Goal: Information Seeking & Learning: Learn about a topic

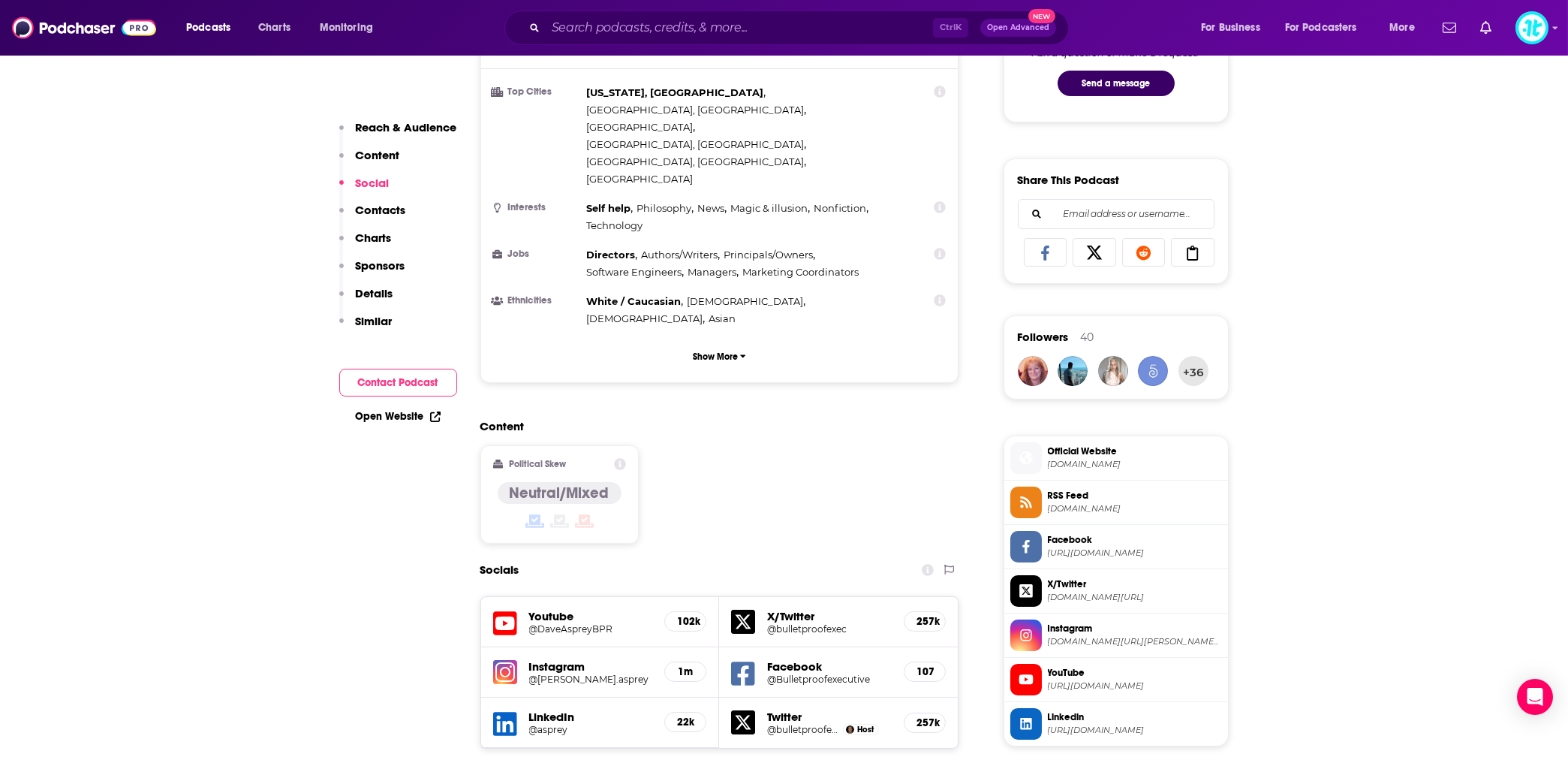
scroll to position [1067, 0]
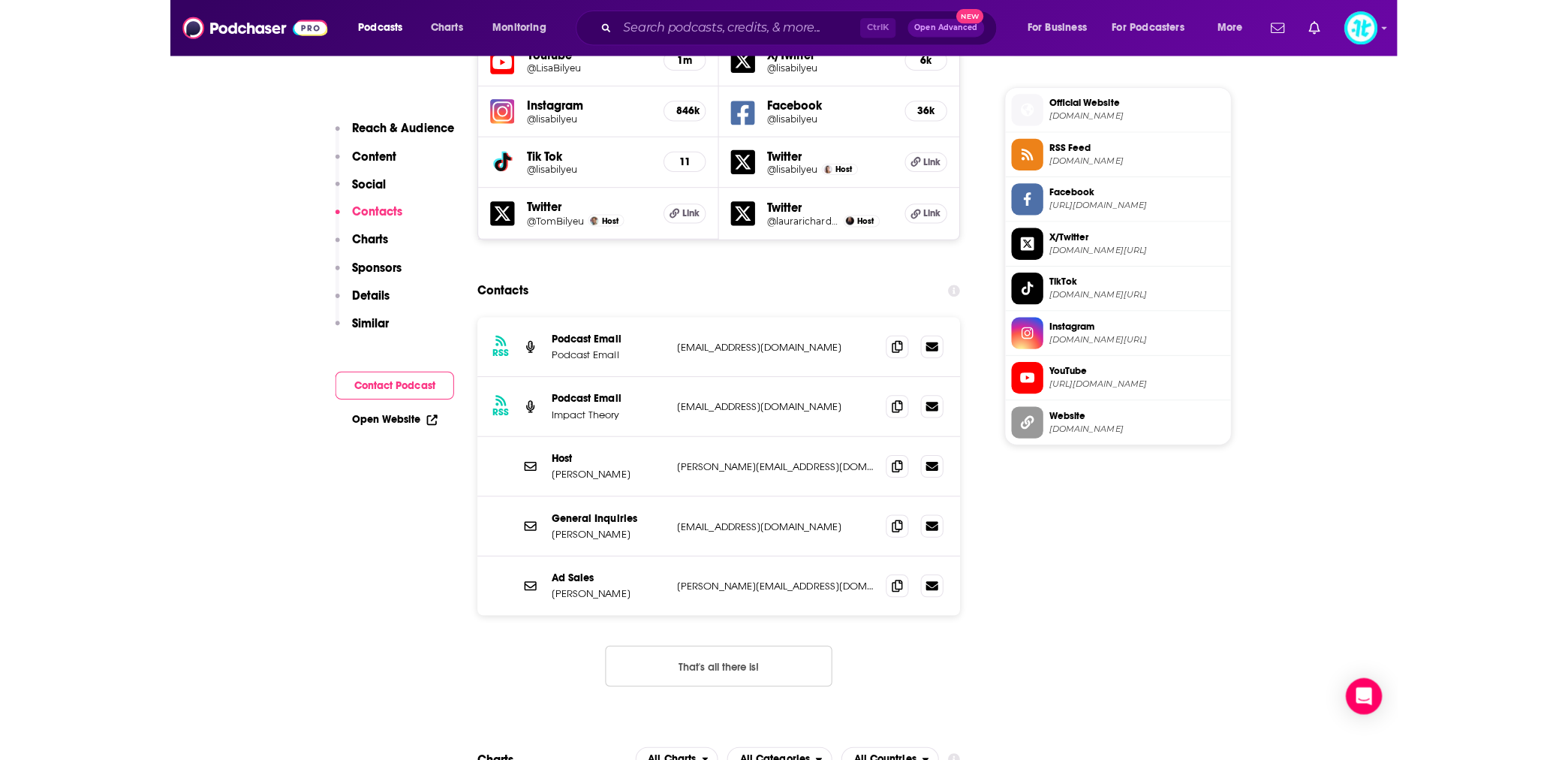
scroll to position [1401, 0]
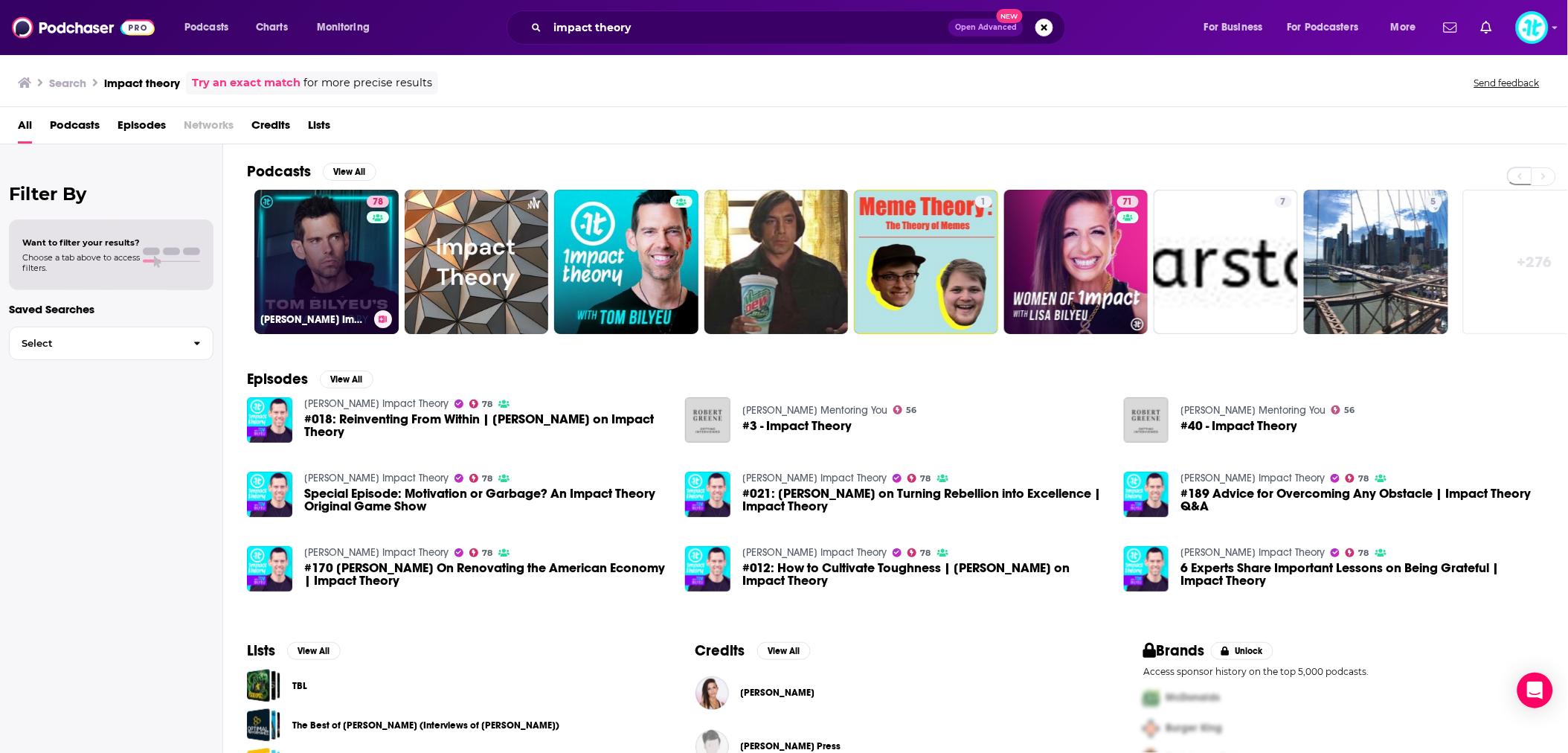
click at [332, 242] on link "78 [PERSON_NAME] Impact Theory" at bounding box center [326, 261] width 144 height 144
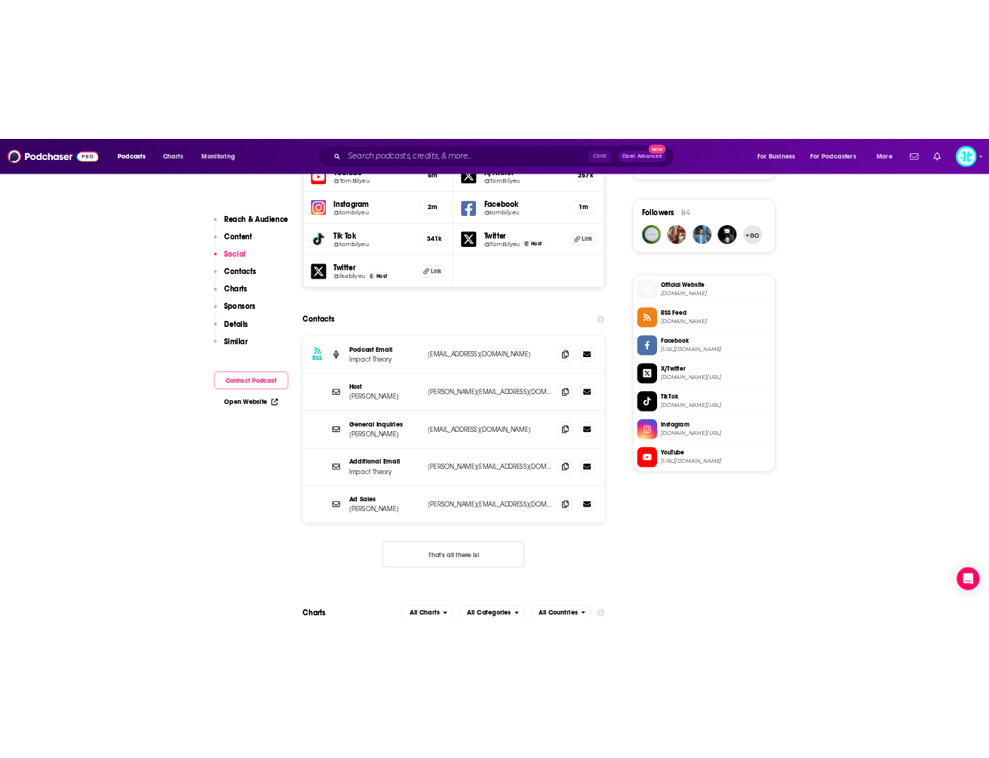
scroll to position [1408, 0]
